Goal: Find specific page/section: Find specific page/section

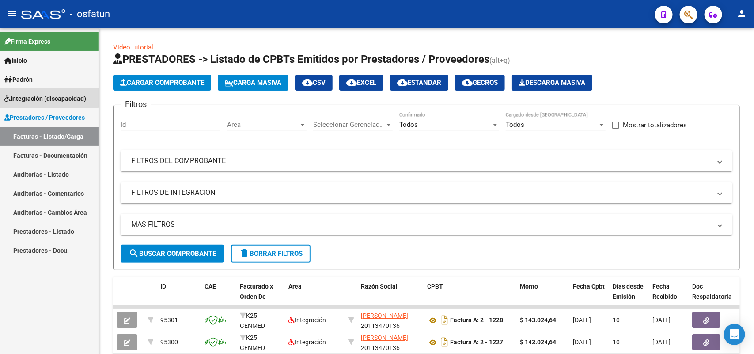
click at [35, 97] on span "Integración (discapacidad)" at bounding box center [45, 99] width 82 height 10
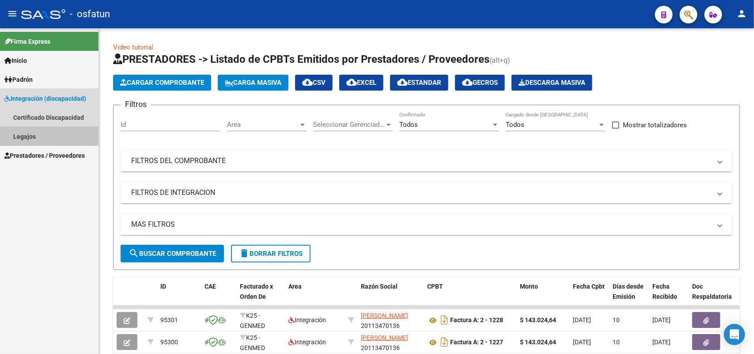
click at [27, 132] on link "Legajos" at bounding box center [49, 136] width 98 height 19
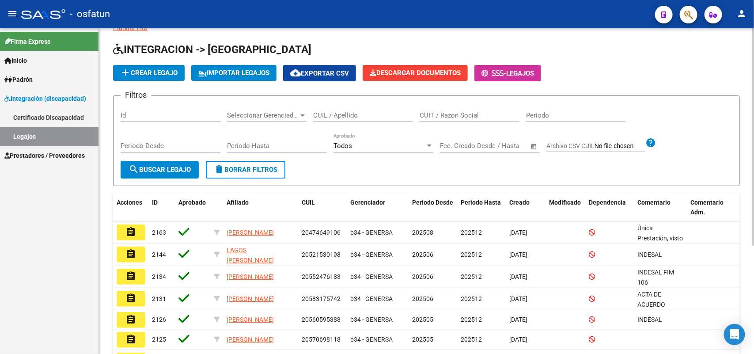
scroll to position [55, 0]
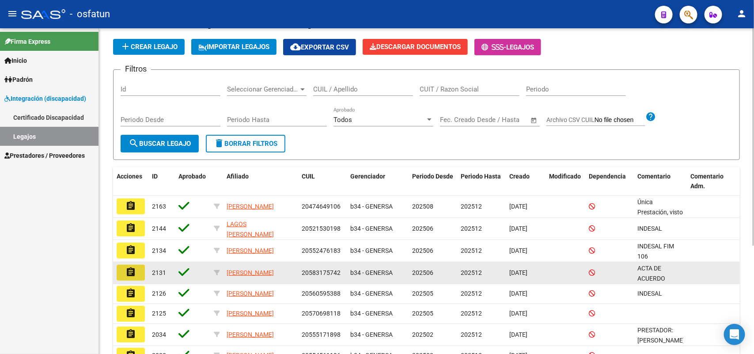
click at [132, 267] on mat-icon "assignment" at bounding box center [130, 272] width 11 height 11
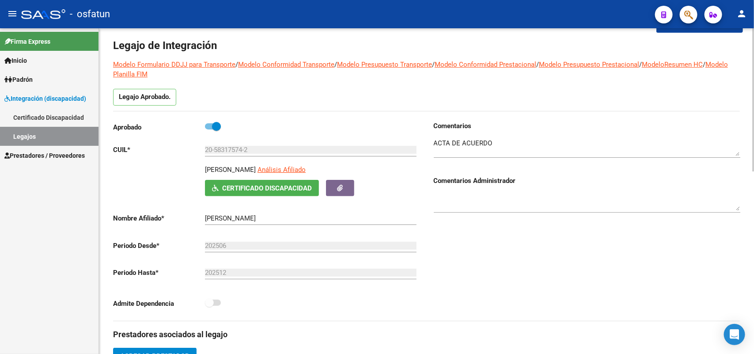
scroll to position [55, 0]
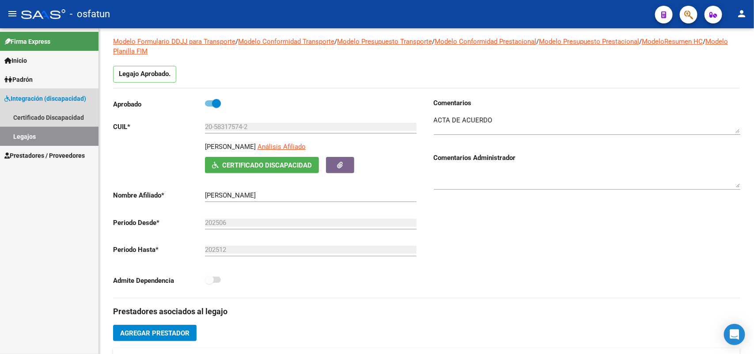
click at [21, 135] on link "Legajos" at bounding box center [49, 136] width 98 height 19
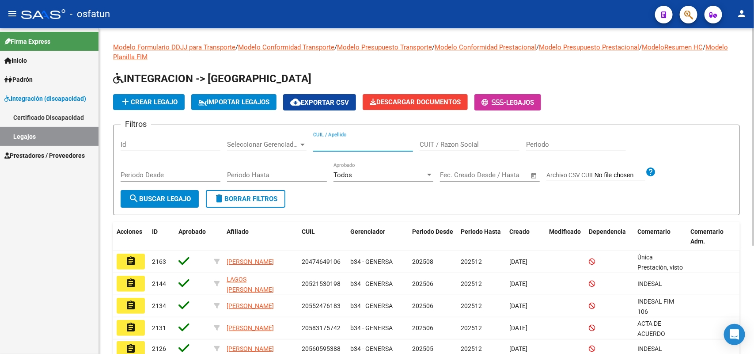
click at [332, 140] on input "CUIL / Apellido" at bounding box center [363, 144] width 100 height 8
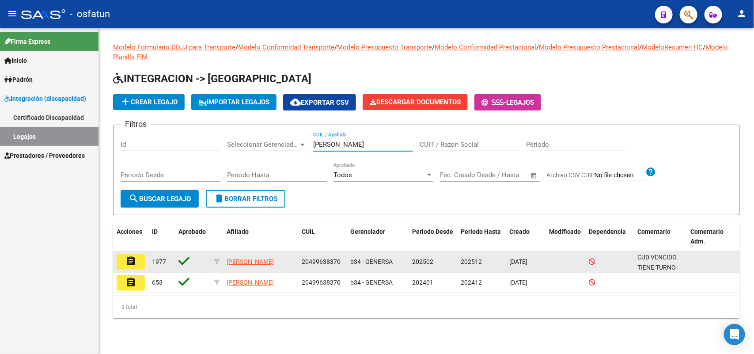
type input "[PERSON_NAME]"
click at [129, 256] on mat-icon "assignment" at bounding box center [130, 261] width 11 height 11
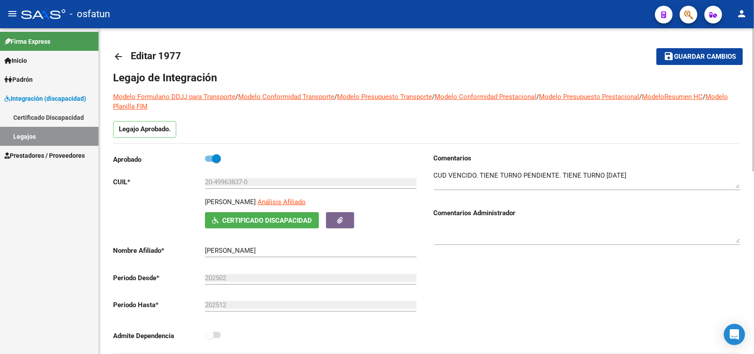
click at [116, 51] on mat-icon "arrow_back" at bounding box center [118, 56] width 11 height 11
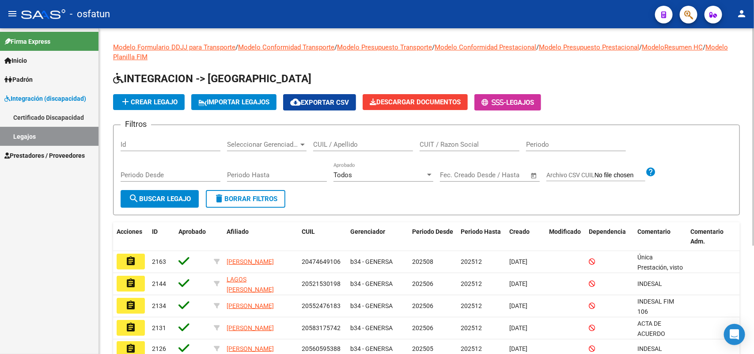
click at [336, 136] on div "CUIL / Apellido" at bounding box center [363, 141] width 100 height 19
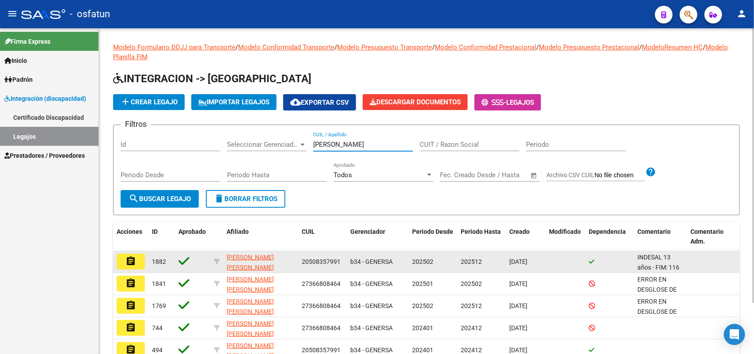
type input "[PERSON_NAME]"
click at [130, 259] on mat-icon "assignment" at bounding box center [130, 261] width 11 height 11
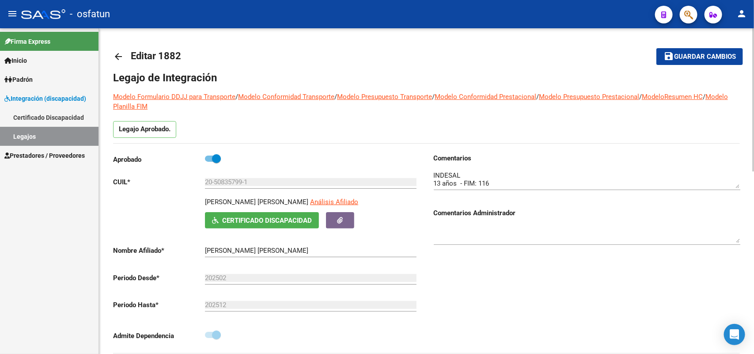
click at [114, 54] on mat-icon "arrow_back" at bounding box center [118, 56] width 11 height 11
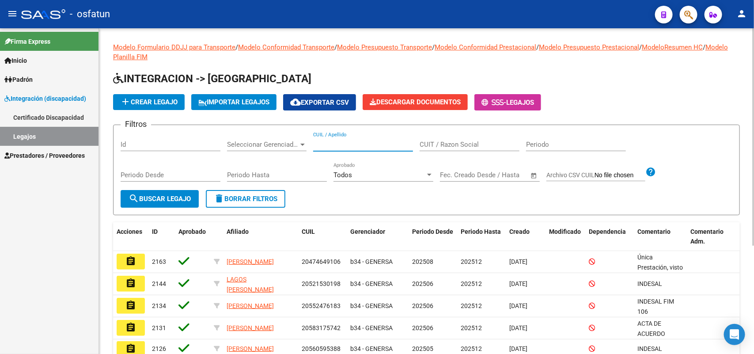
click at [329, 143] on input "CUIL / Apellido" at bounding box center [363, 144] width 100 height 8
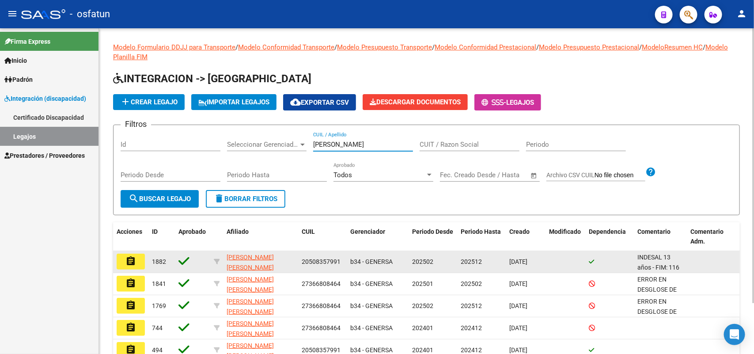
type input "[PERSON_NAME]"
click at [134, 259] on mat-icon "assignment" at bounding box center [130, 261] width 11 height 11
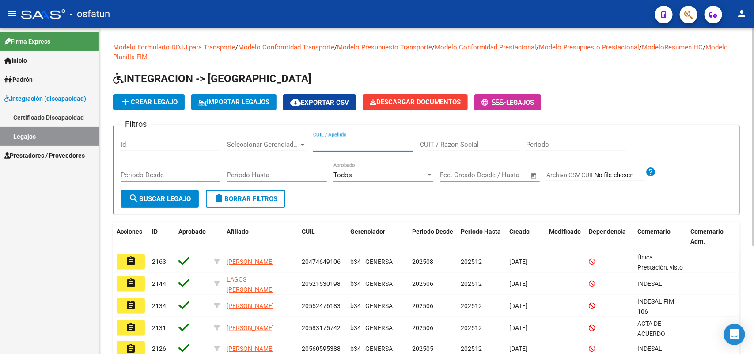
click at [330, 140] on input "CUIL / Apellido" at bounding box center [363, 144] width 100 height 8
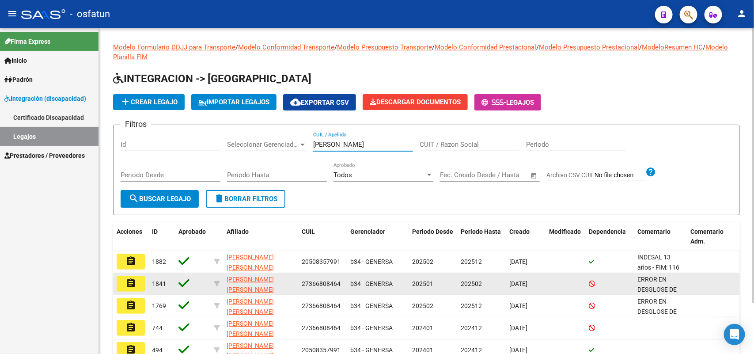
type input "[PERSON_NAME]"
click at [130, 283] on mat-icon "assignment" at bounding box center [130, 283] width 11 height 11
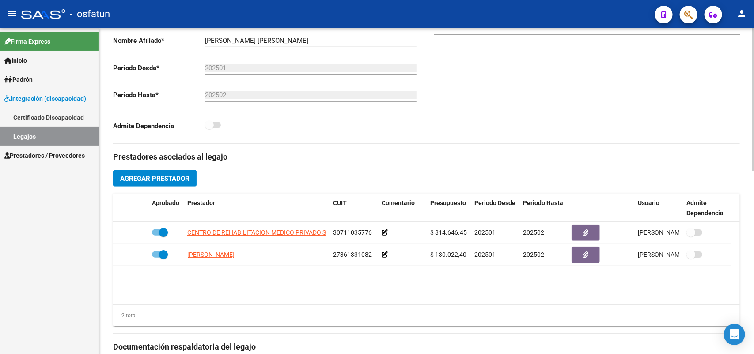
scroll to position [221, 0]
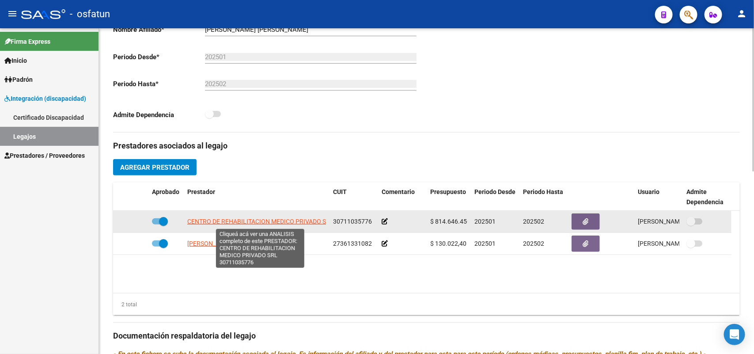
click at [283, 218] on span "CENTRO DE REHABILITACION MEDICO PRIVADO SRL" at bounding box center [260, 221] width 146 height 7
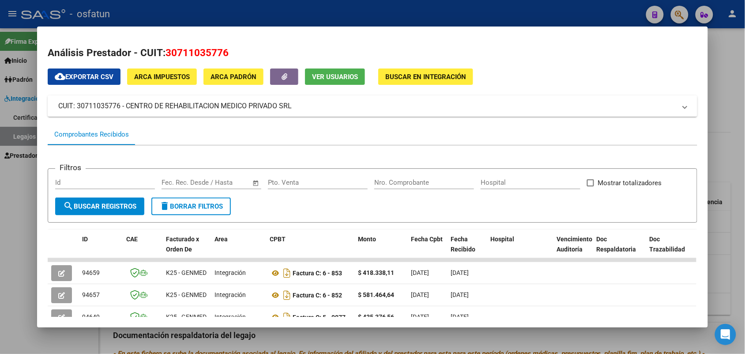
click at [506, 8] on div at bounding box center [372, 177] width 745 height 354
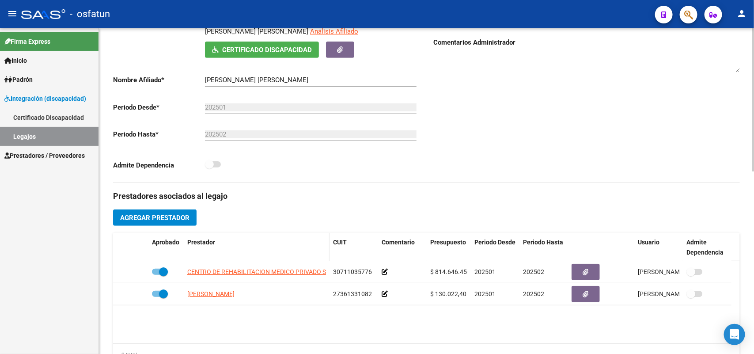
scroll to position [166, 0]
